Goal: Task Accomplishment & Management: Use online tool/utility

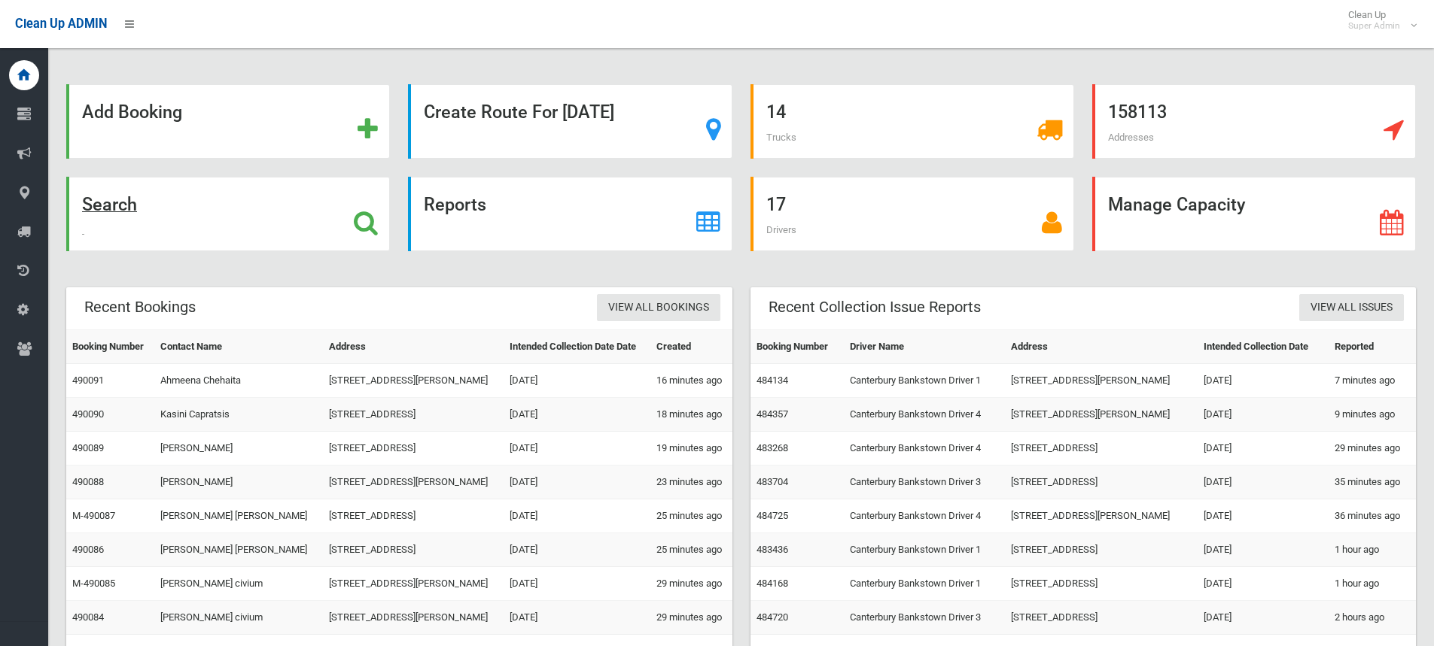
click at [363, 229] on icon at bounding box center [366, 223] width 24 height 26
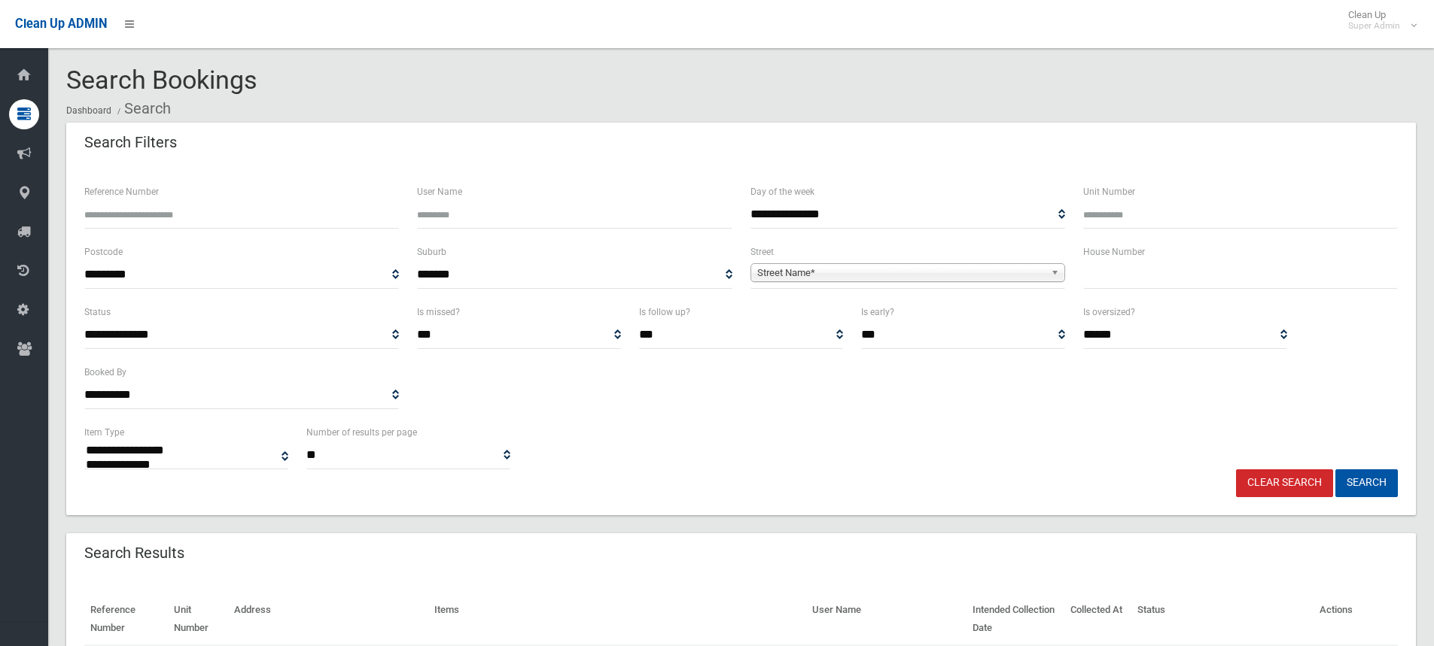
select select
click at [164, 217] on input "Reference Number" at bounding box center [241, 215] width 315 height 28
paste input "******"
type input "******"
click at [1370, 474] on button "Search" at bounding box center [1366, 484] width 62 height 28
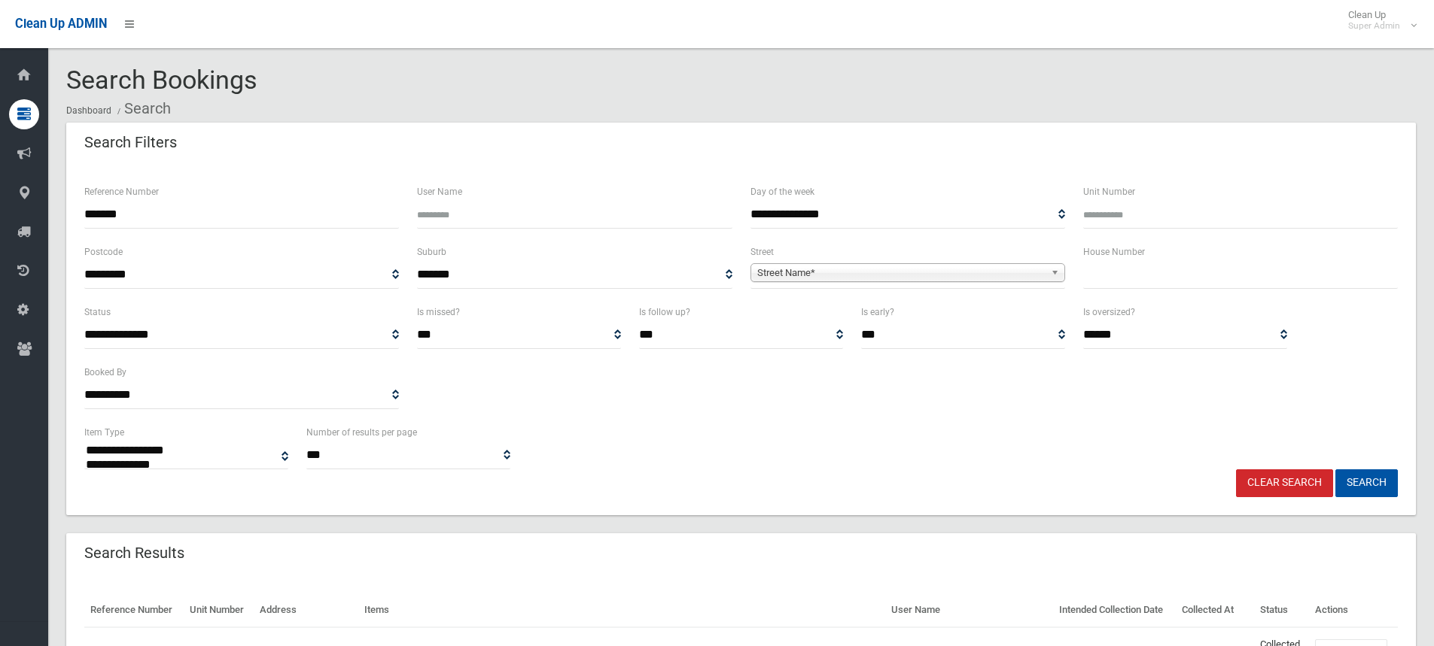
select select
click at [661, 415] on div "**********" at bounding box center [740, 363] width 1331 height 120
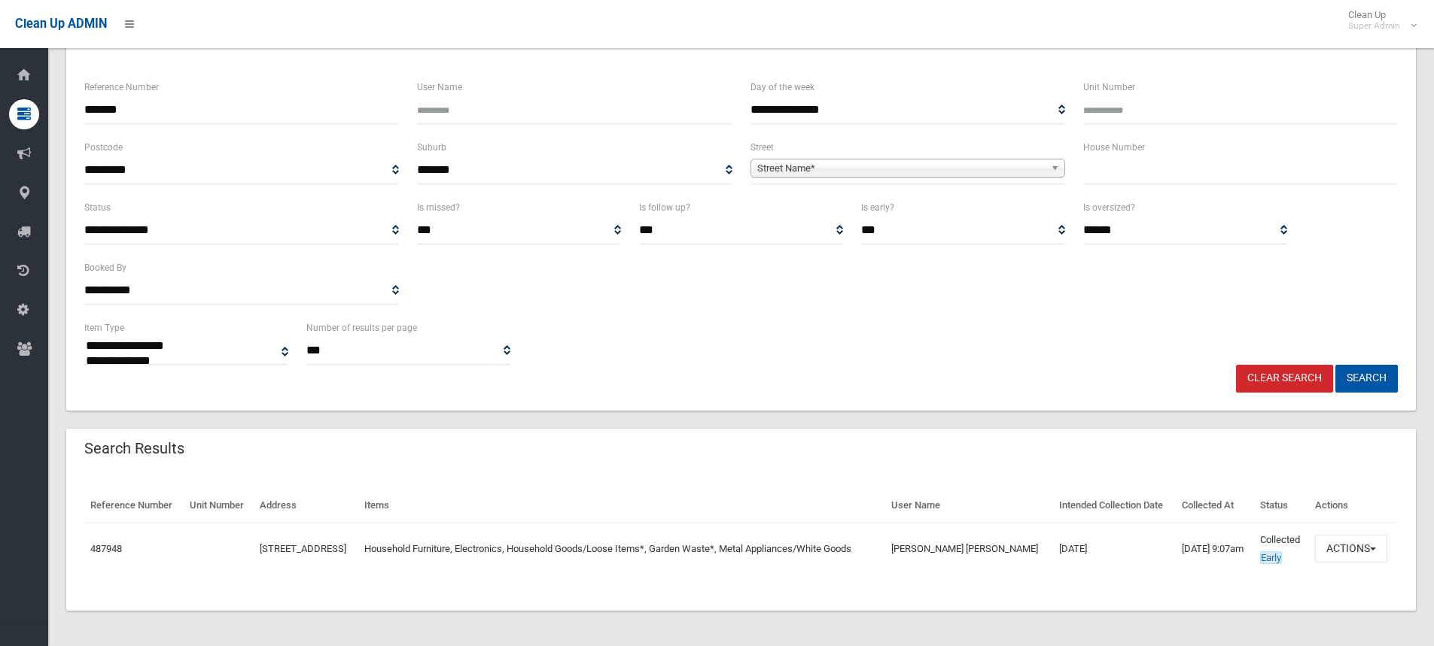
scroll to position [105, 0]
click at [1373, 549] on span "button" at bounding box center [1373, 548] width 6 height 3
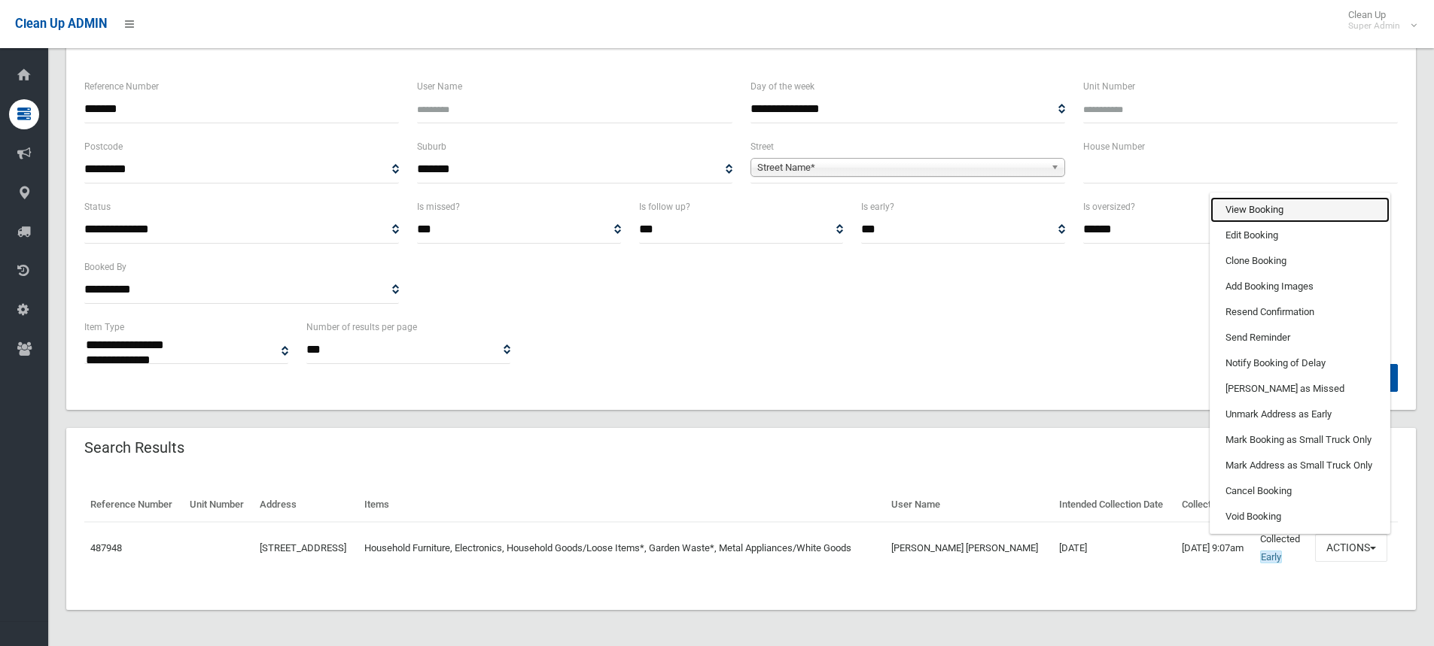
click at [1264, 211] on link "View Booking" at bounding box center [1299, 210] width 179 height 26
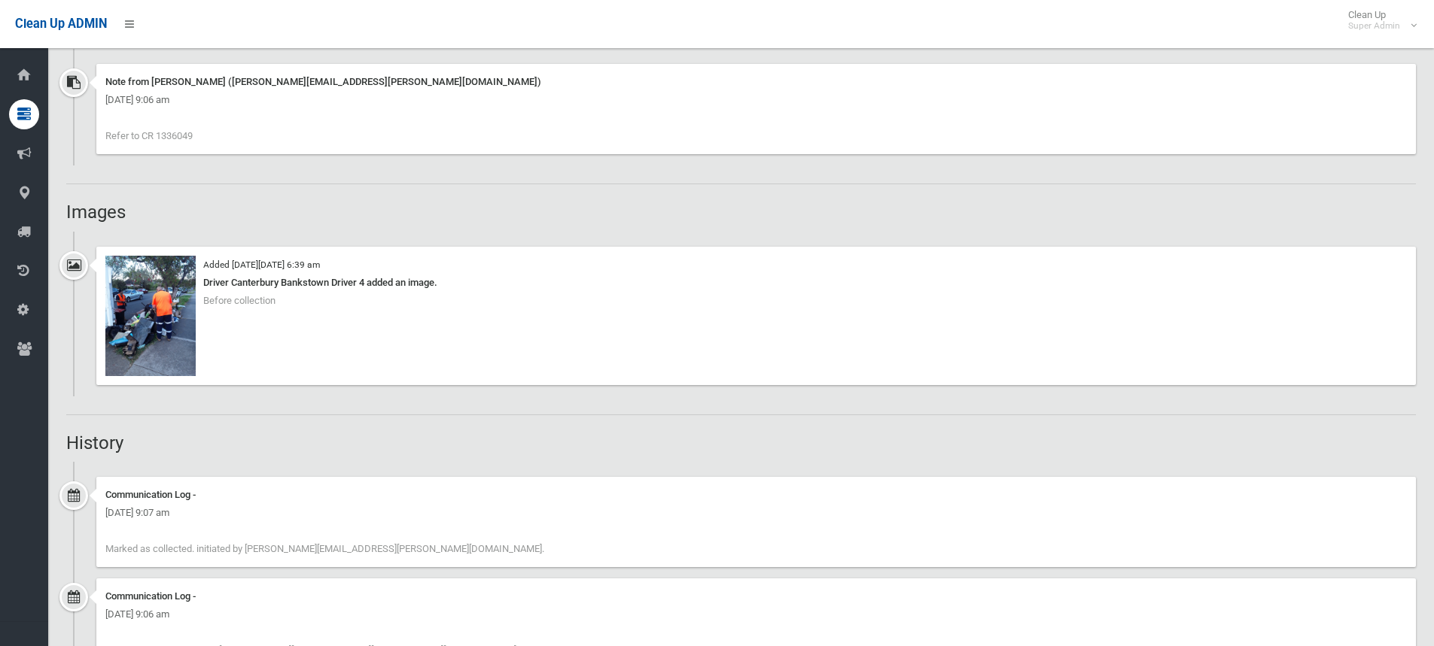
scroll to position [1054, 0]
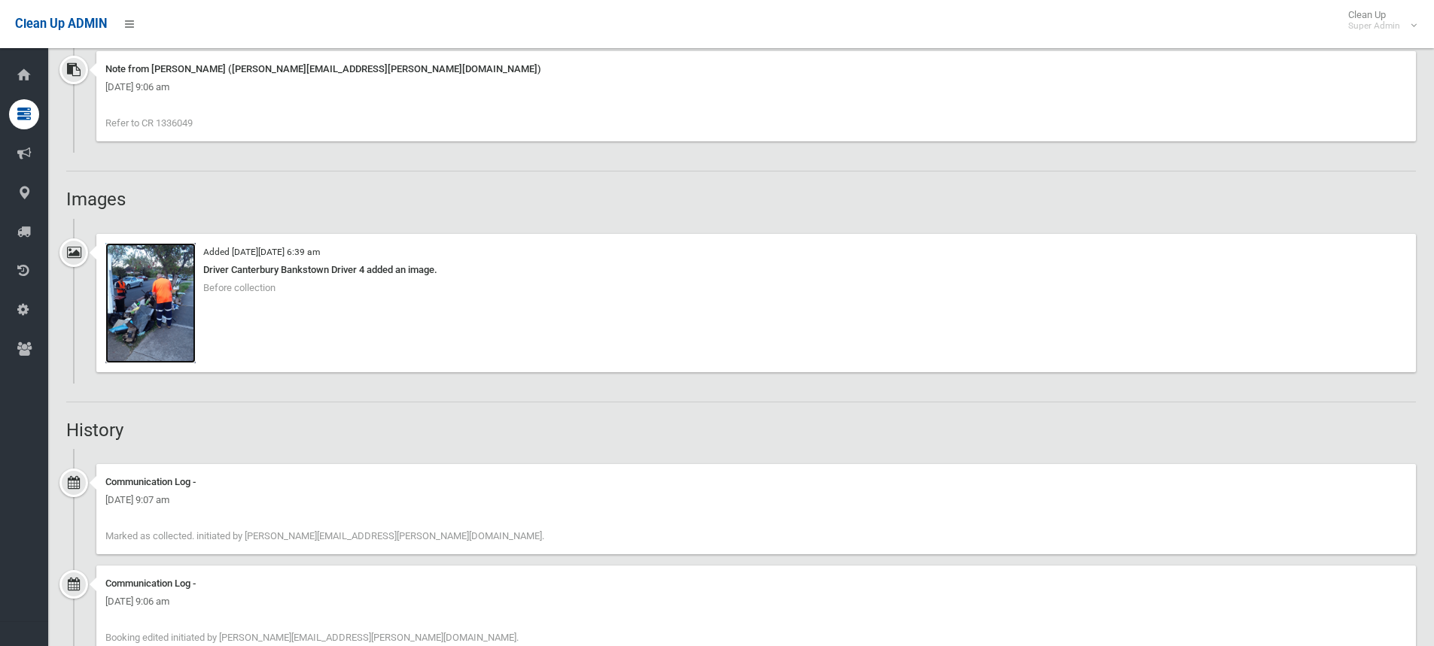
click at [171, 309] on img at bounding box center [150, 303] width 90 height 120
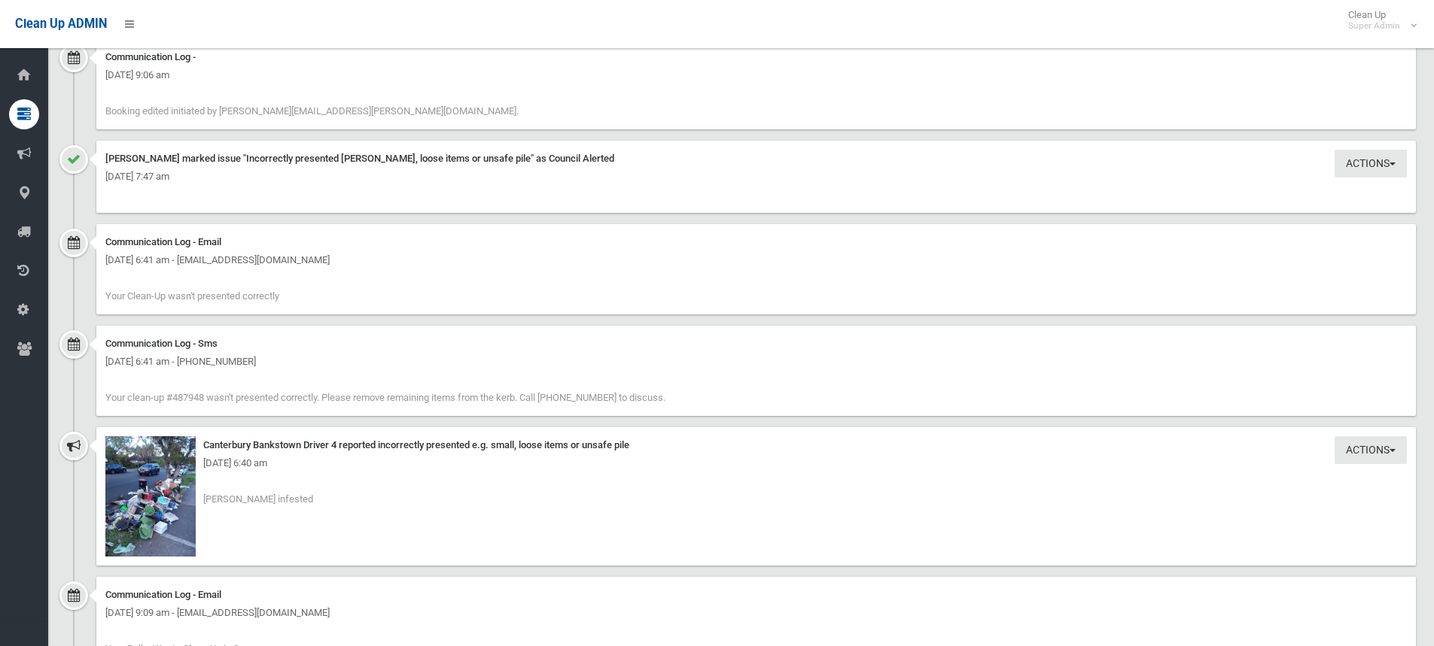
scroll to position [1656, 0]
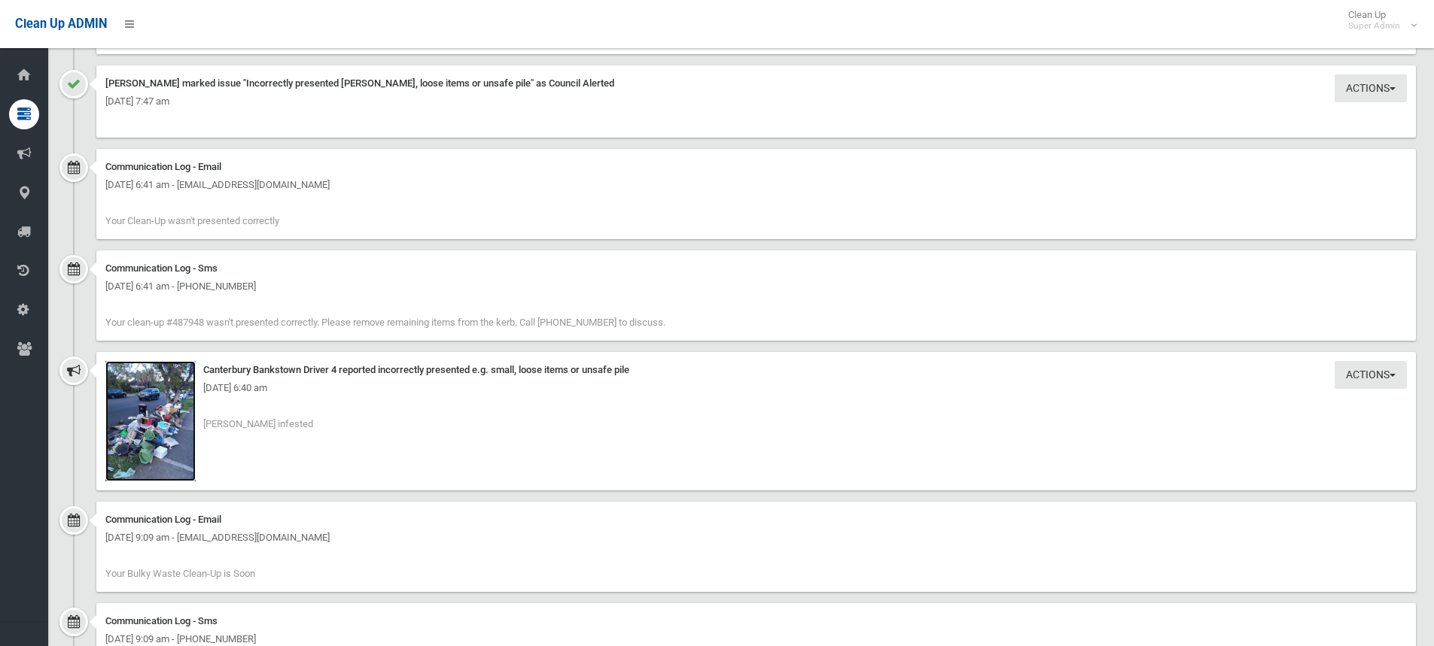
click at [181, 418] on img at bounding box center [150, 421] width 90 height 120
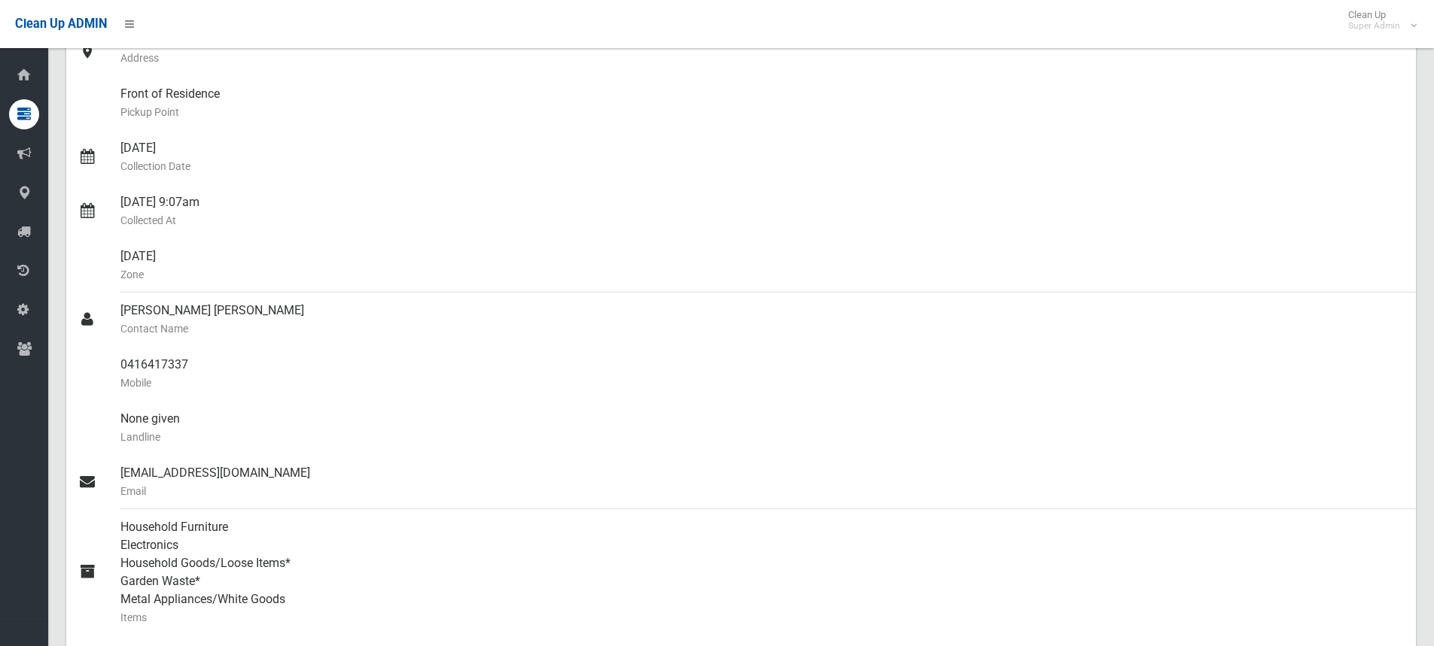
scroll to position [0, 0]
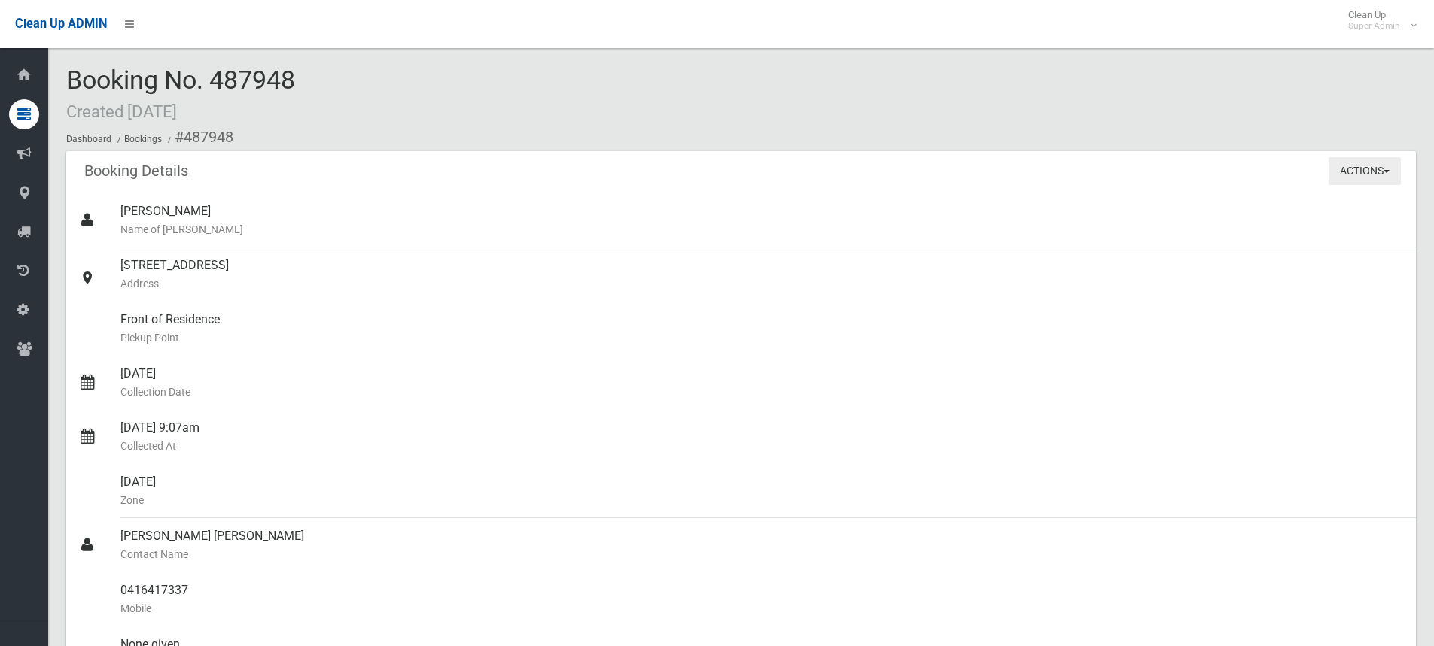
click at [1365, 170] on button "Actions" at bounding box center [1364, 171] width 72 height 28
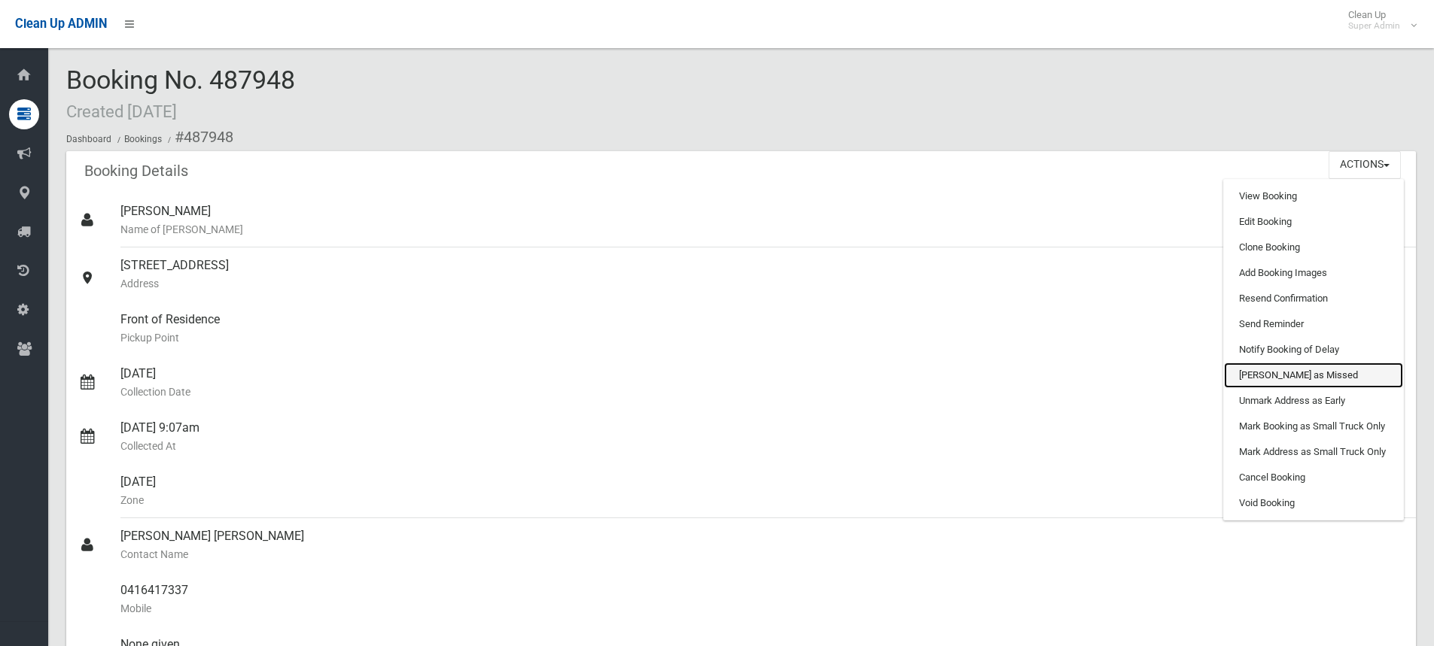
drag, startPoint x: 1288, startPoint y: 380, endPoint x: 781, endPoint y: 14, distance: 625.2
click at [1288, 380] on link "[PERSON_NAME] as Missed" at bounding box center [1313, 376] width 179 height 26
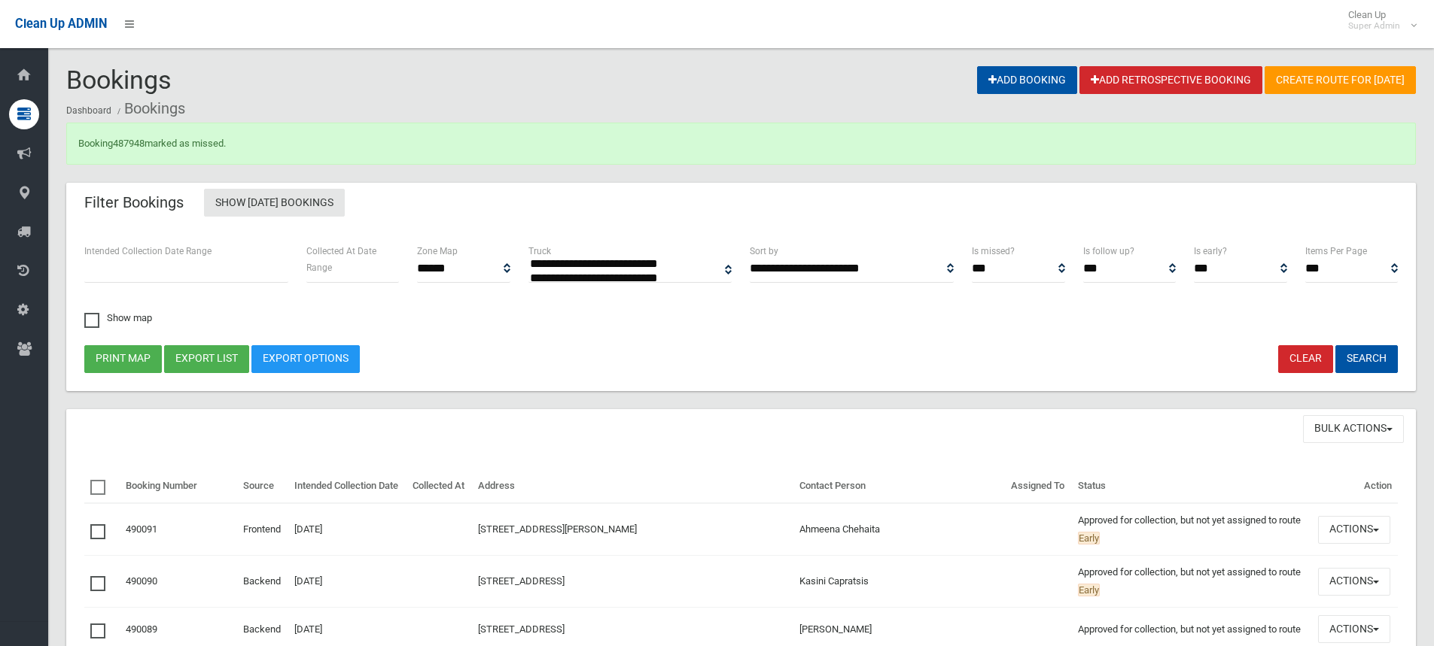
select select
